Goal: Complete application form: Complete application form

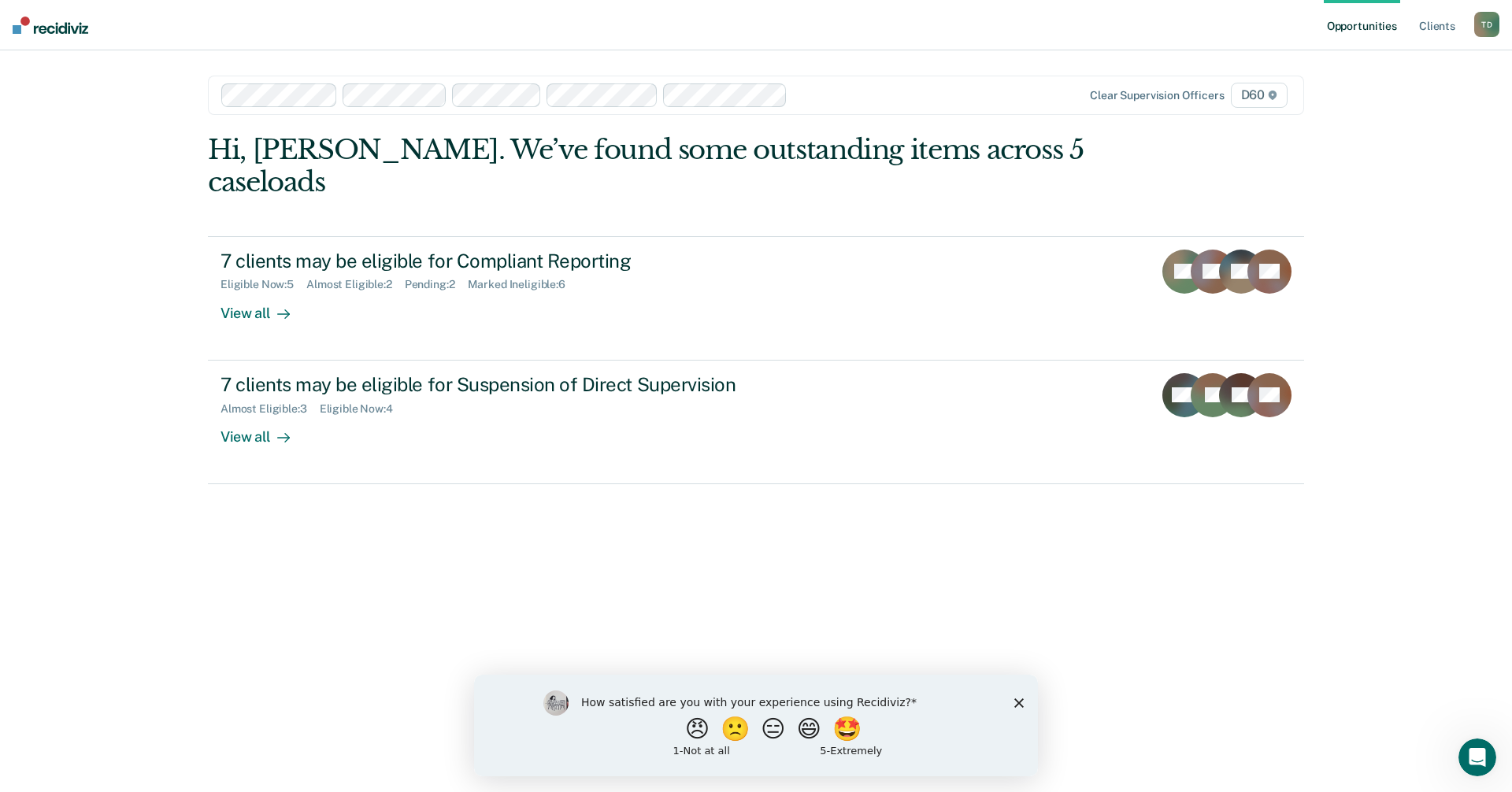
click at [1019, 699] on icon "Close survey" at bounding box center [1019, 702] width 10 height 10
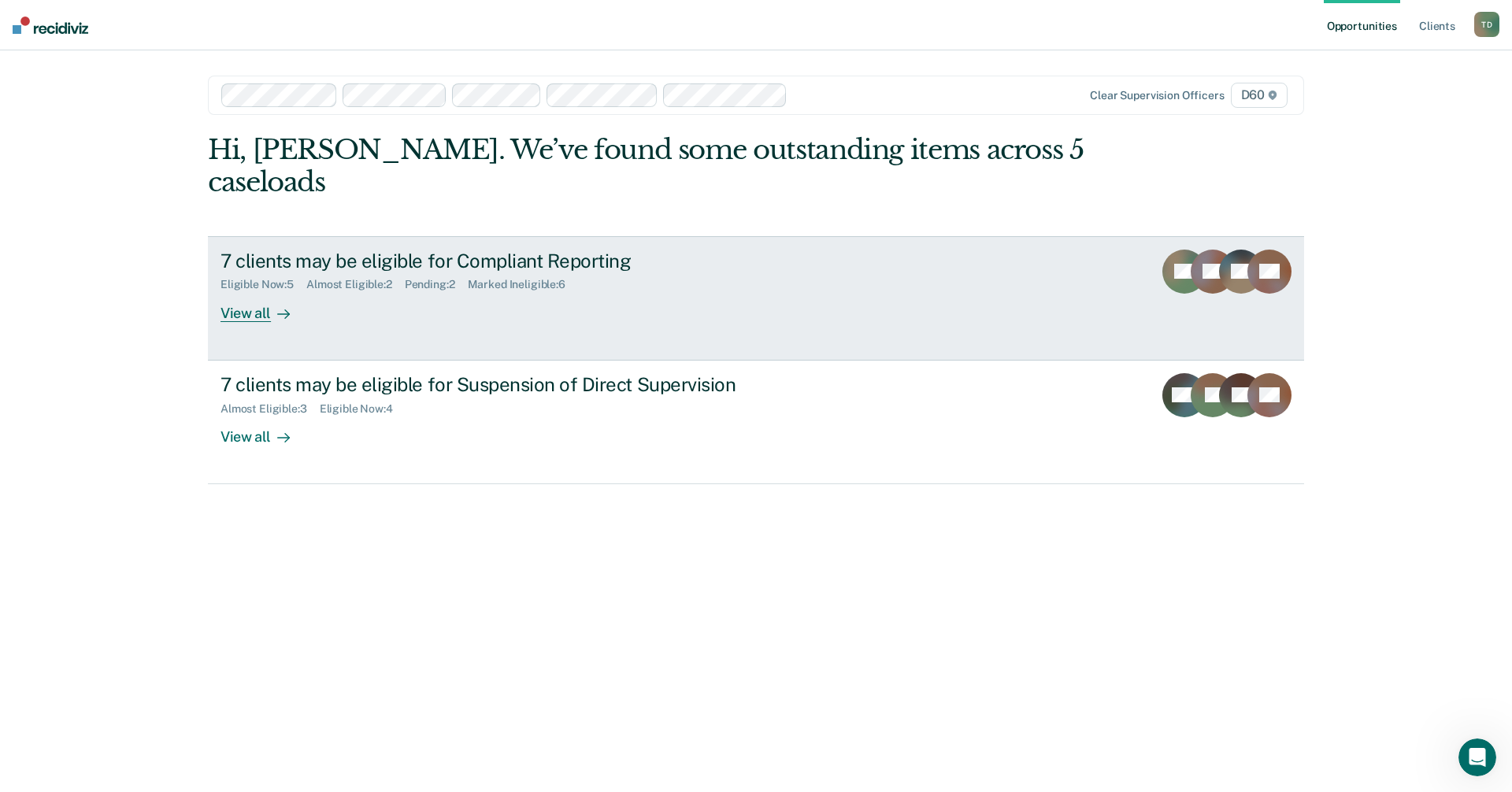
click at [240, 292] on div "View all" at bounding box center [265, 306] width 89 height 30
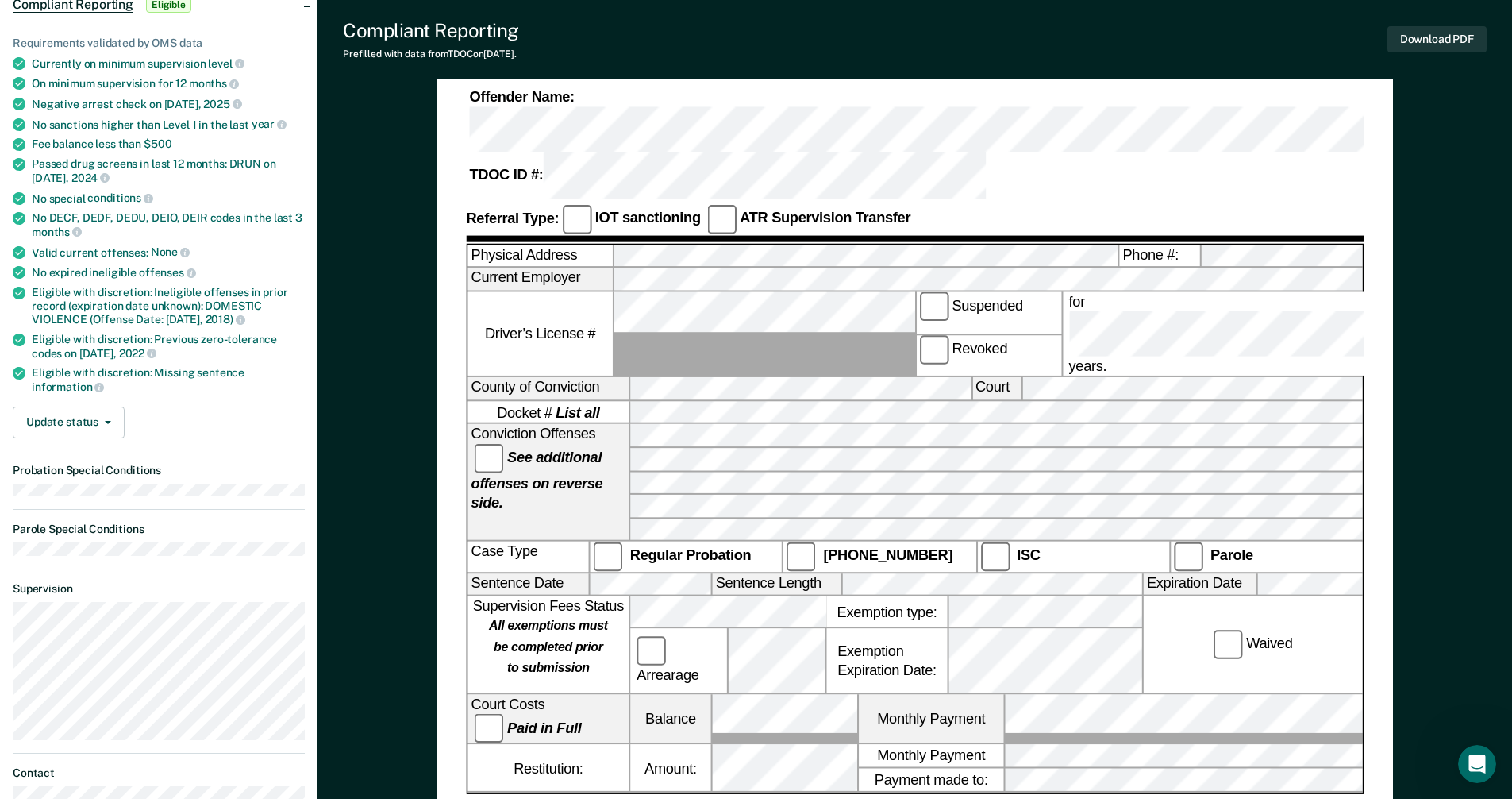
scroll to position [137, 0]
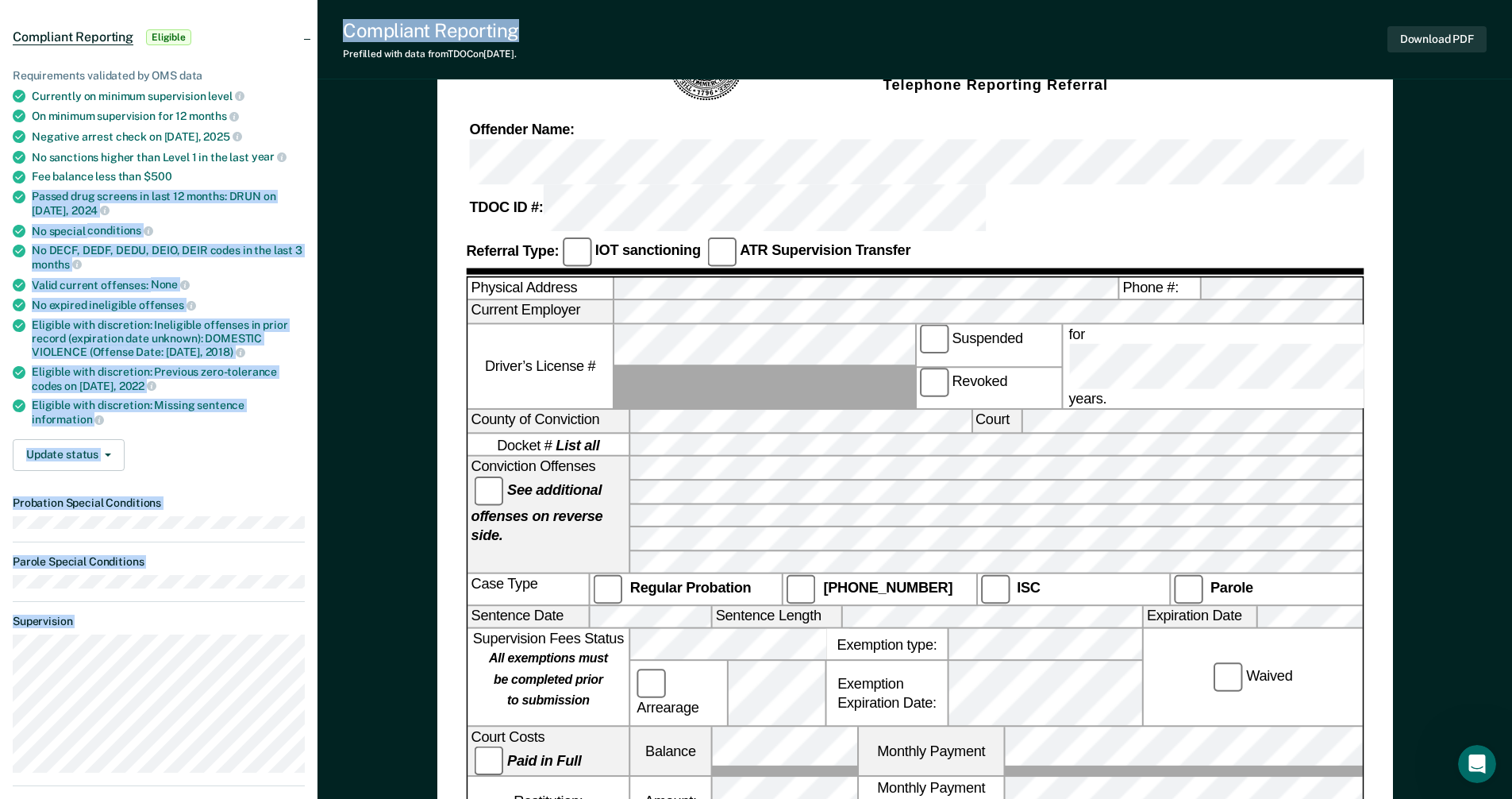
drag, startPoint x: 949, startPoint y: 19, endPoint x: -79, endPoint y: 198, distance: 1043.5
click at [0, 198] on html "Looks like you’re using Internet Explorer 11. For faster loading and a better e…" at bounding box center [756, 262] width 1512 height 799
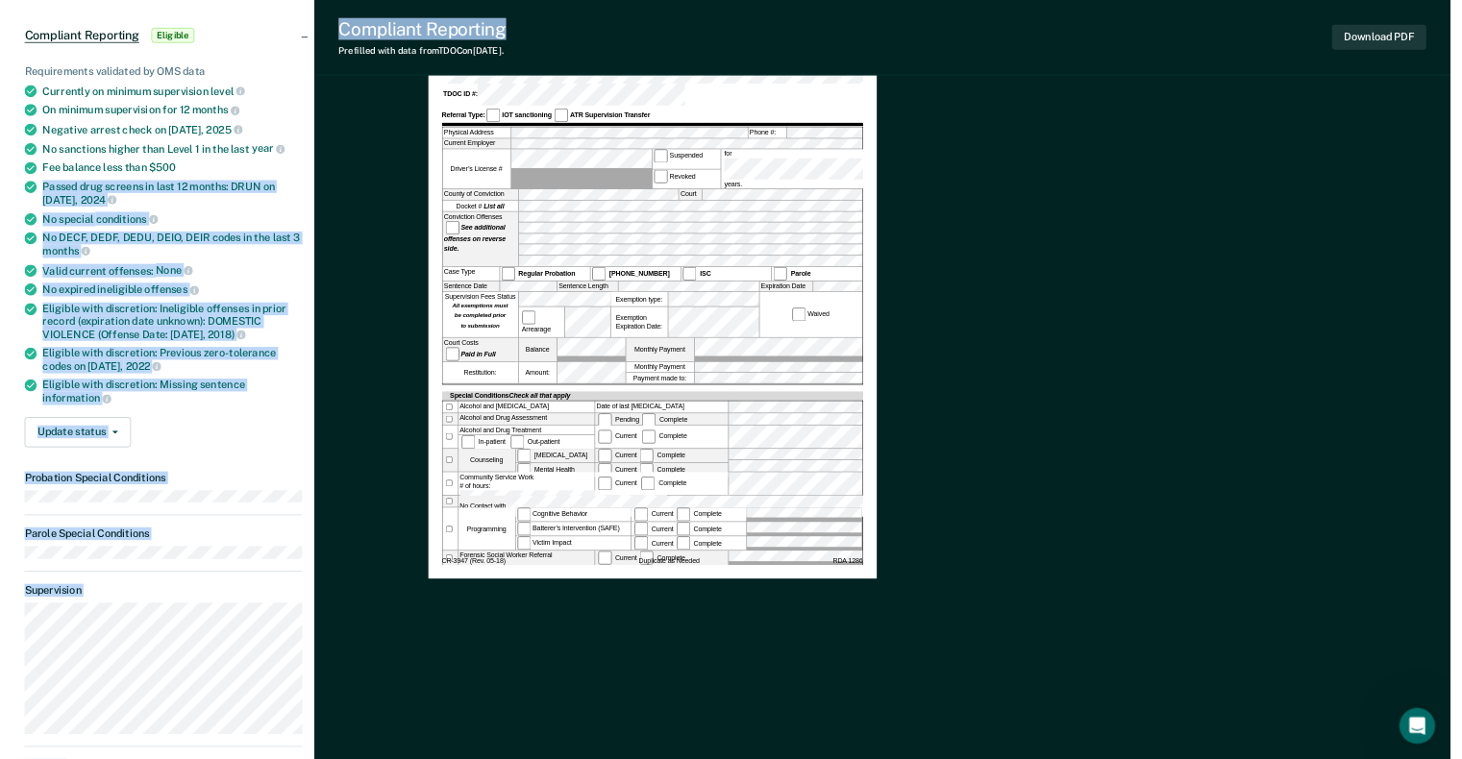
scroll to position [0, 0]
